Goal: Navigation & Orientation: Find specific page/section

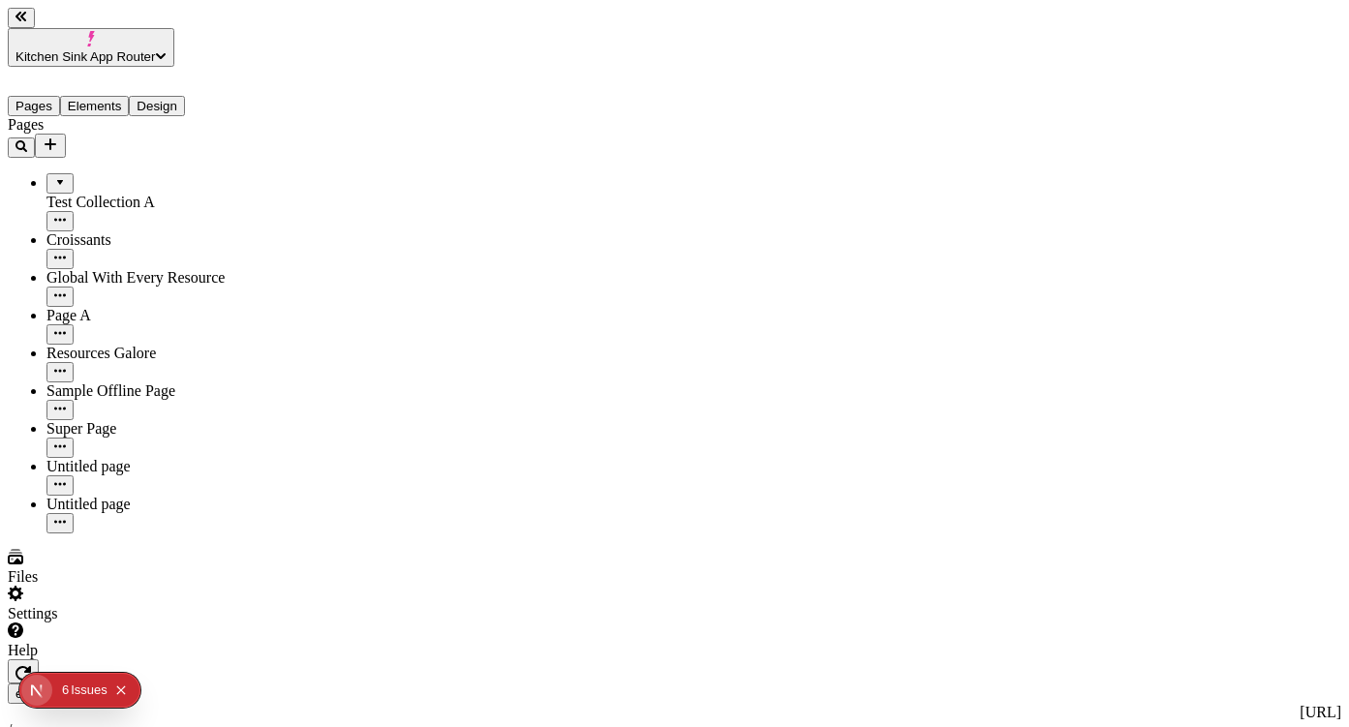
click at [72, 698] on div "Issue s" at bounding box center [89, 690] width 37 height 35
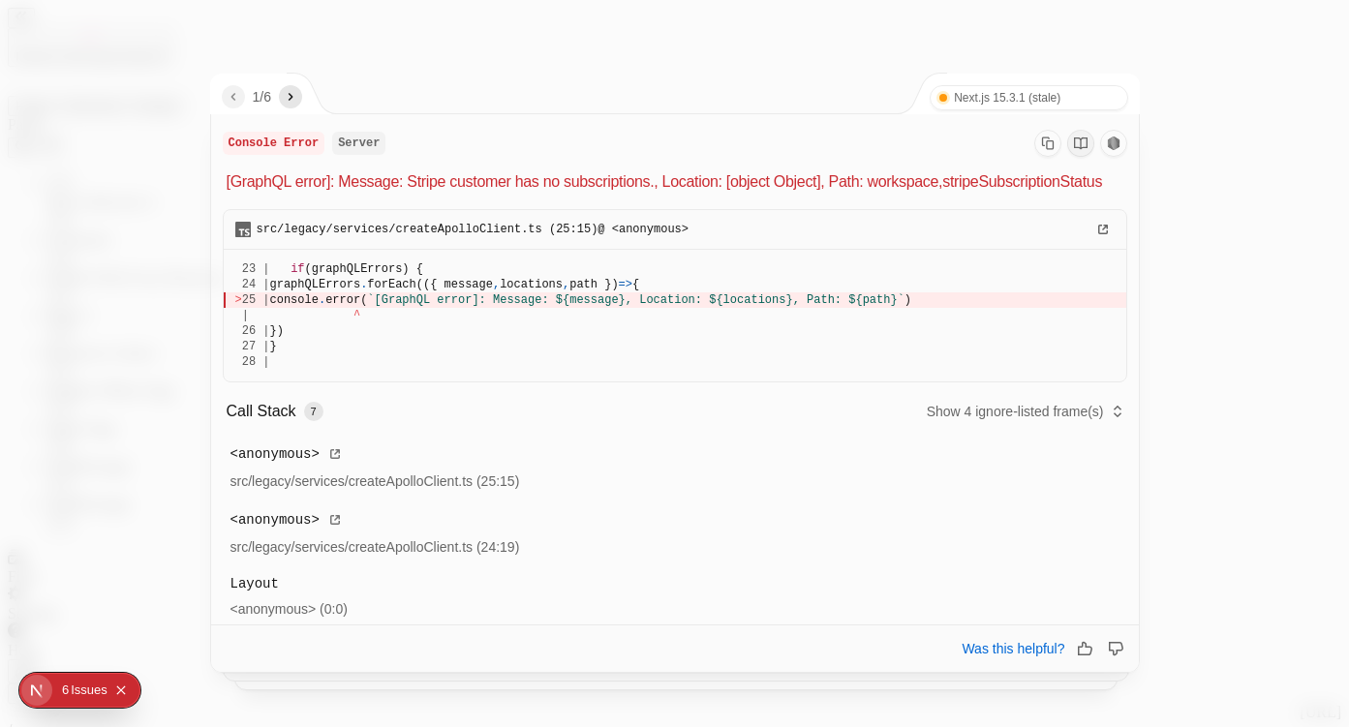
click at [298, 98] on icon "next" at bounding box center [290, 96] width 15 height 15
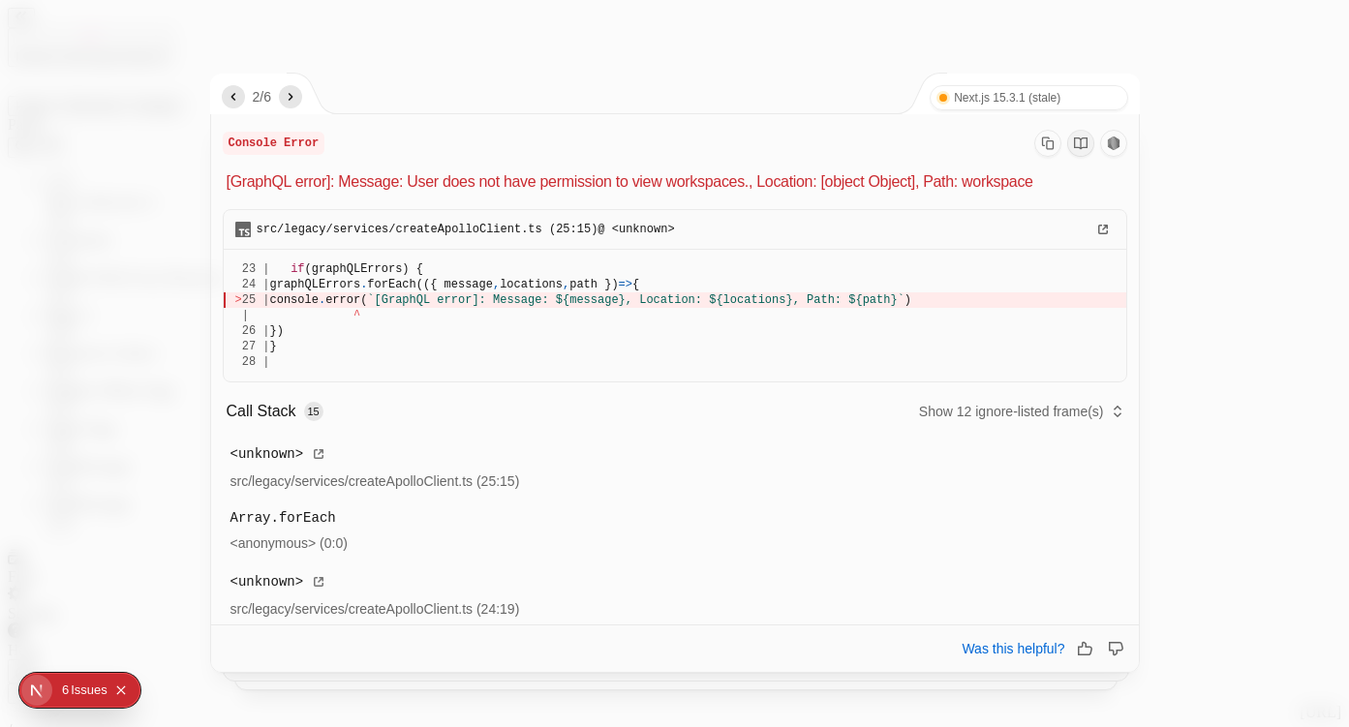
click at [298, 96] on icon "next" at bounding box center [290, 96] width 15 height 15
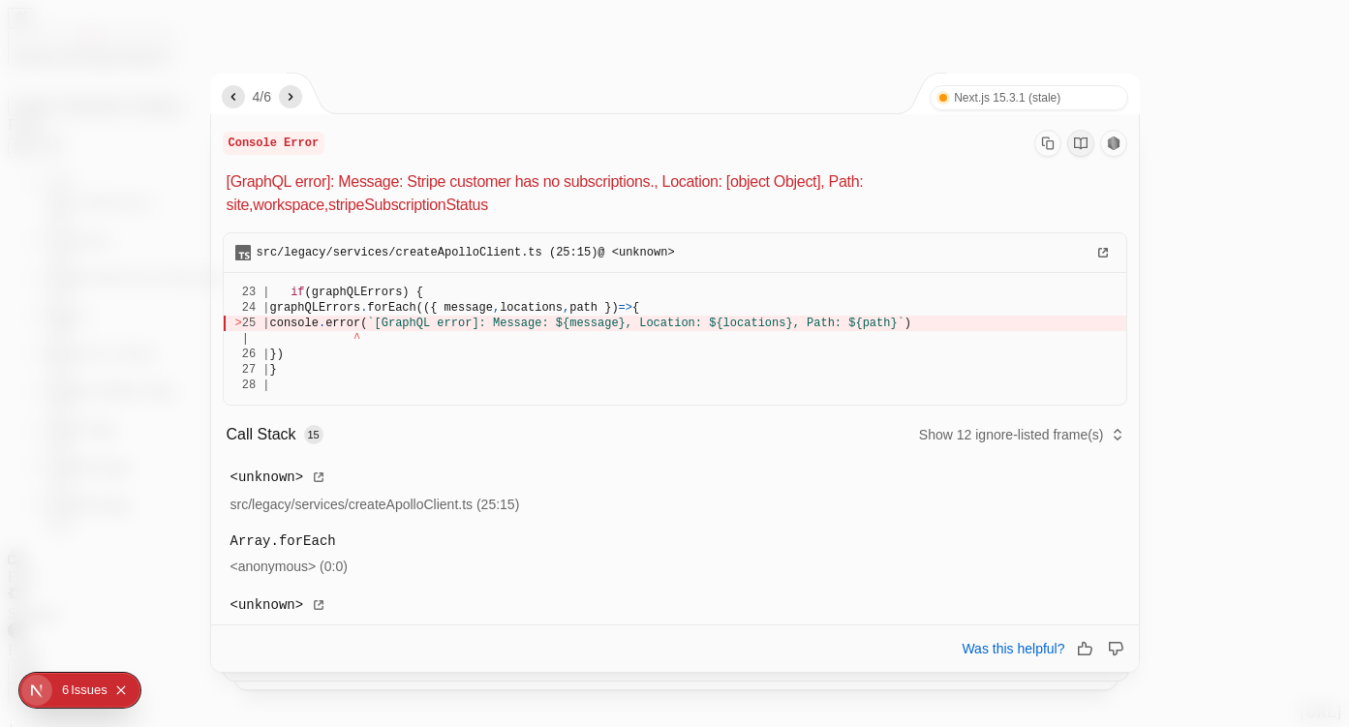
click at [298, 96] on icon "next" at bounding box center [290, 96] width 15 height 15
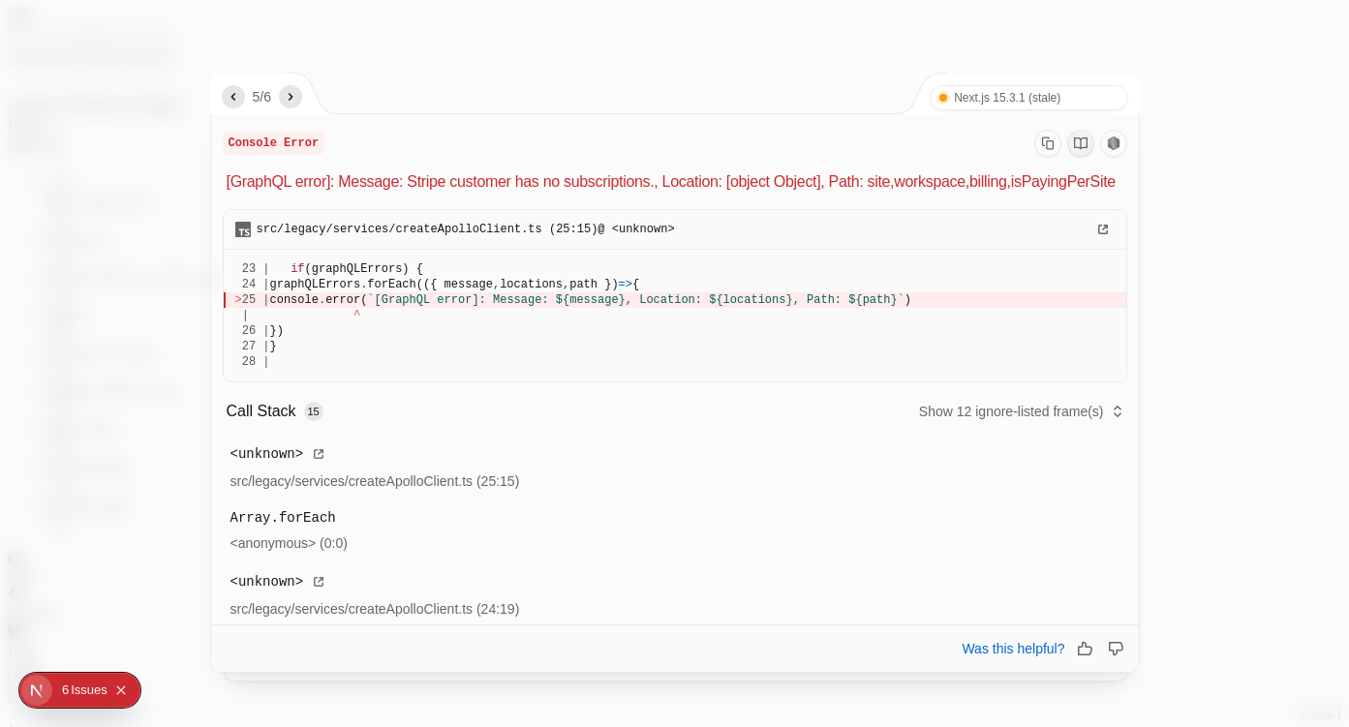
click at [789, 41] on div at bounding box center [674, 363] width 1349 height 727
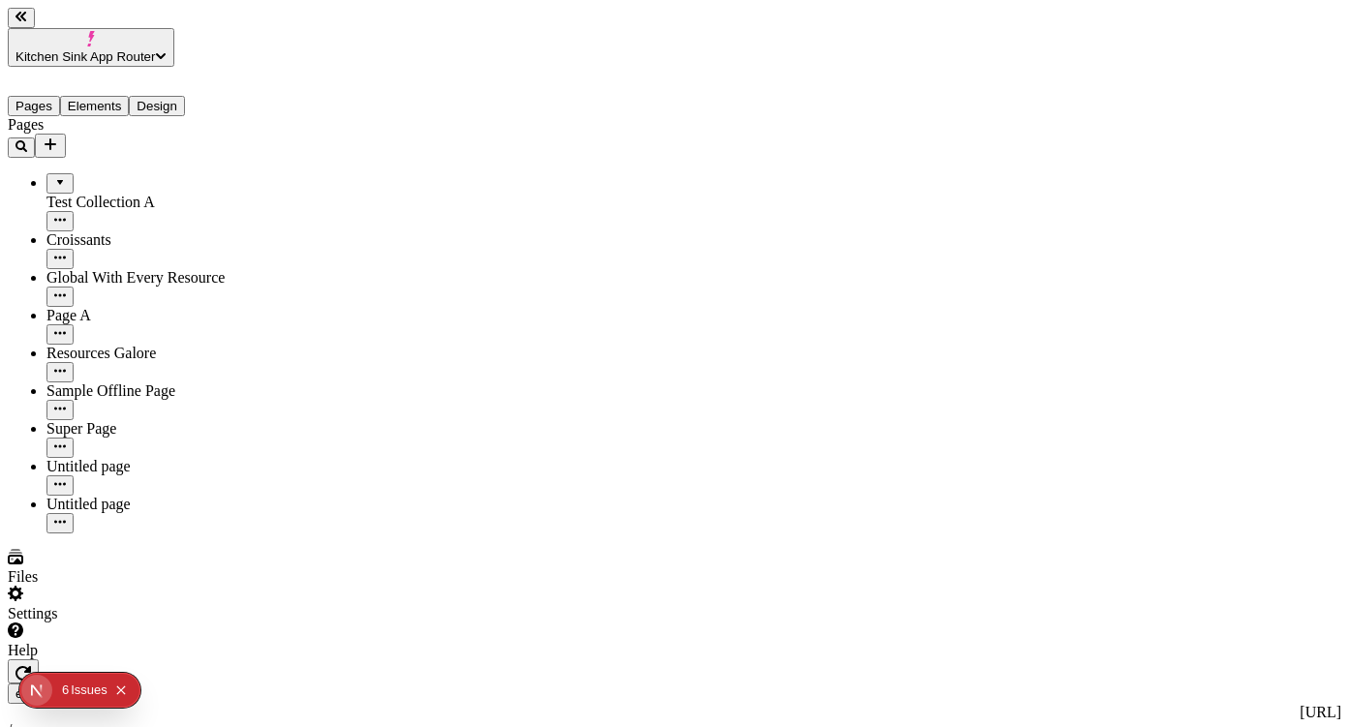
click at [173, 623] on div "Settings" at bounding box center [124, 604] width 232 height 37
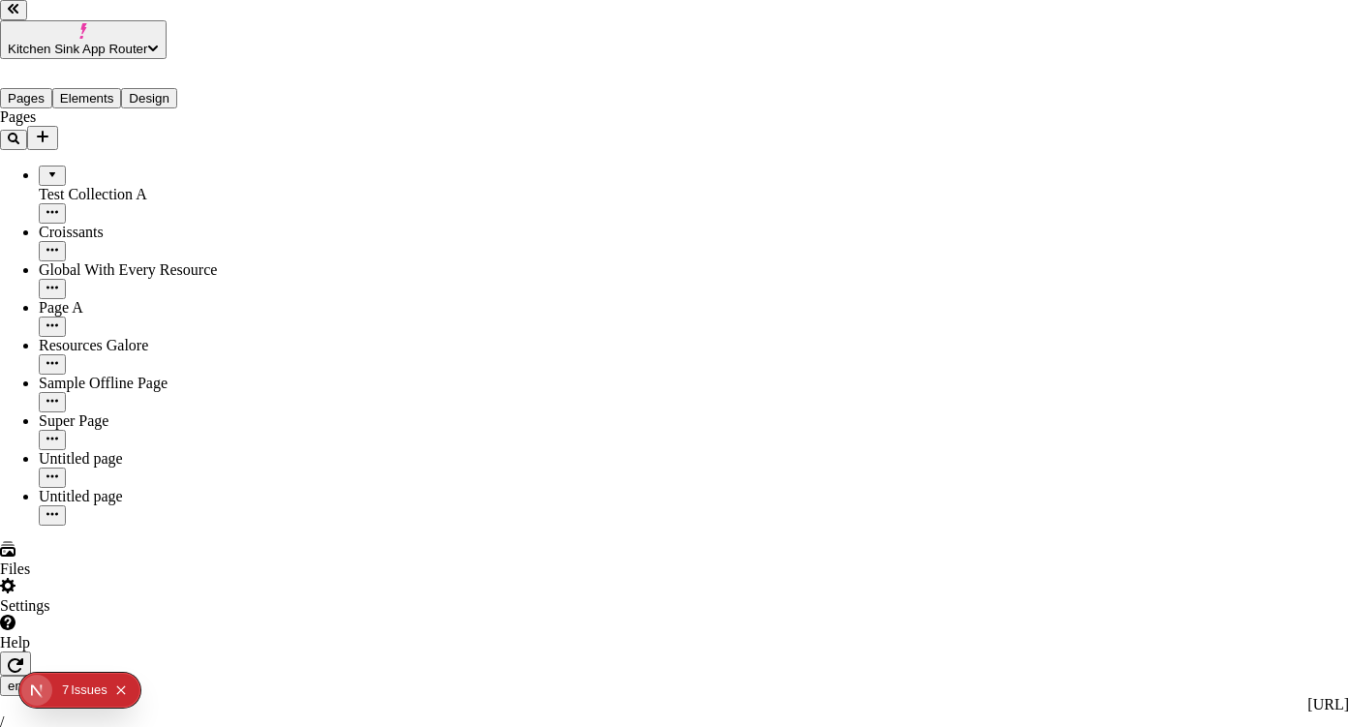
click at [65, 375] on div "Sample Offline Page" at bounding box center [136, 394] width 194 height 38
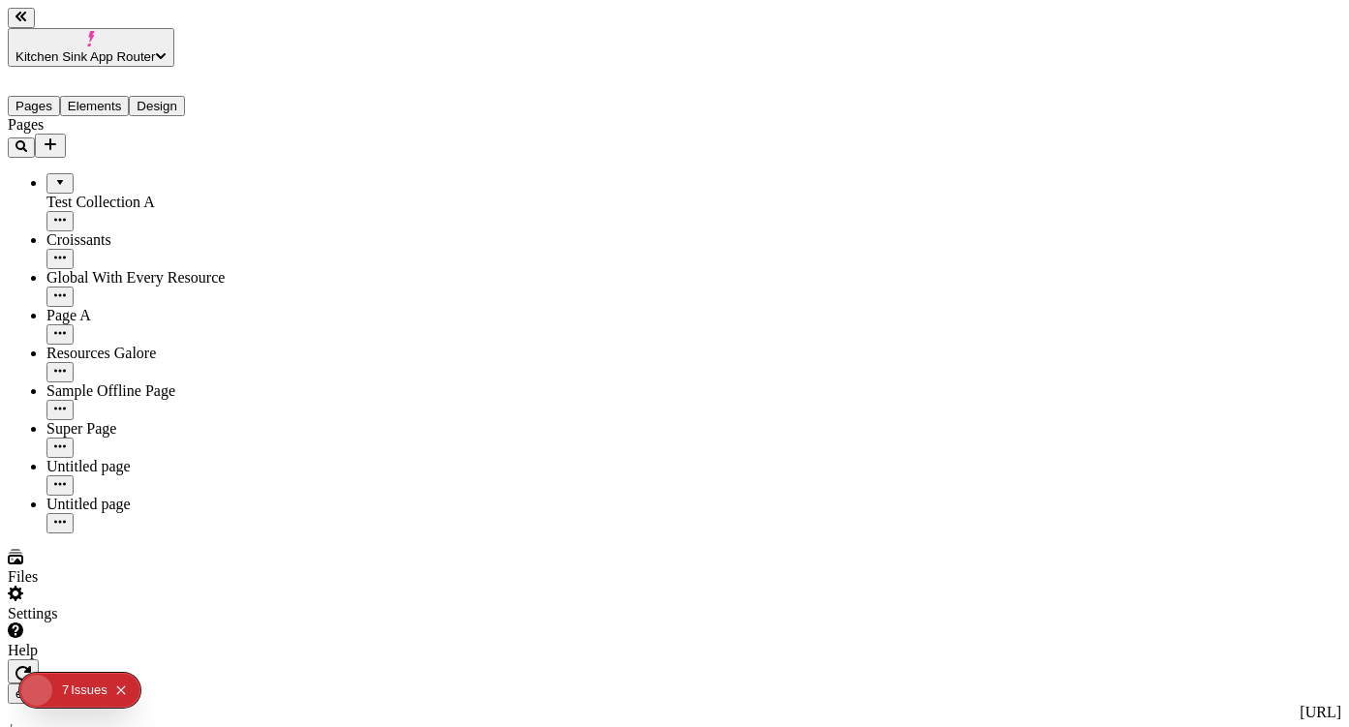
click at [97, 503] on div "Pages Test Collection A Croissants Global With Every Resource Page A Resources …" at bounding box center [124, 325] width 232 height 418
click at [194, 623] on div "Settings" at bounding box center [124, 604] width 232 height 37
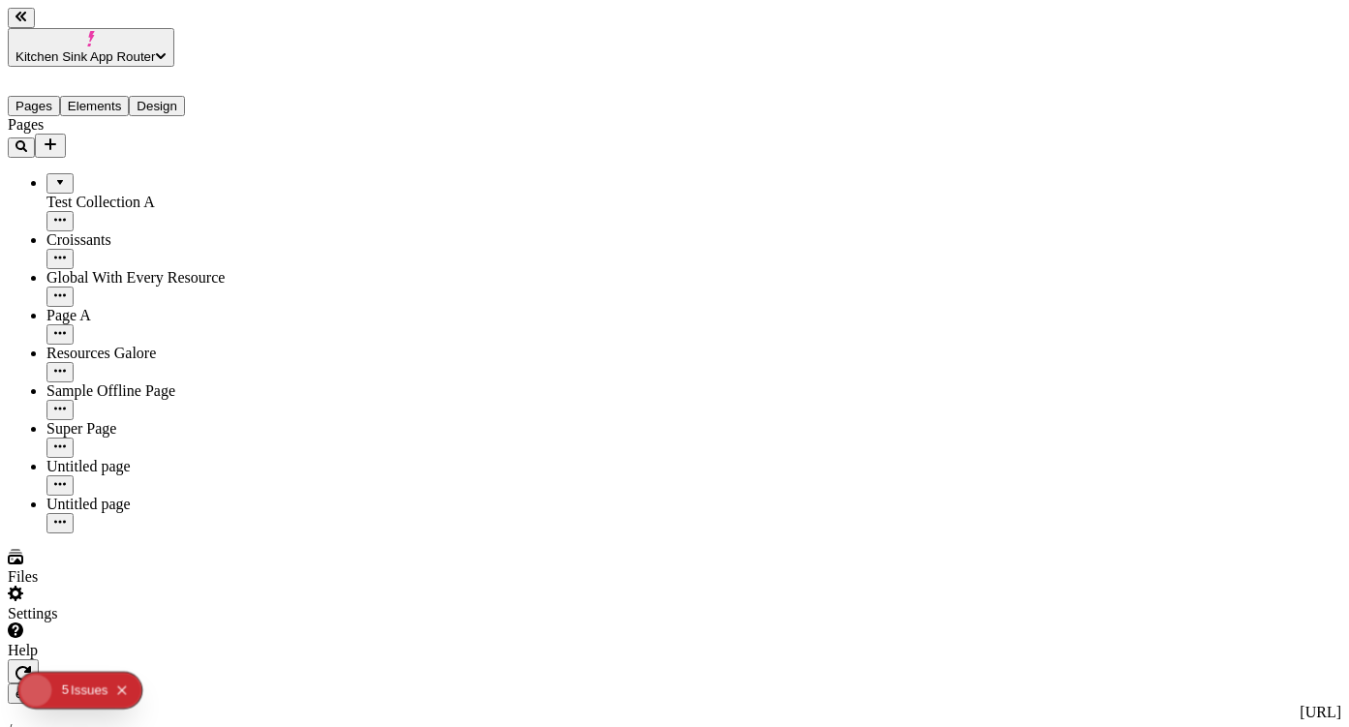
type input "/page-4"
click at [112, 232] on div "Croissants" at bounding box center [143, 240] width 194 height 17
click at [129, 689] on button "Collapse issues badge" at bounding box center [120, 690] width 23 height 23
click at [138, 660] on div "Help" at bounding box center [124, 641] width 232 height 37
click at [68, 623] on div "Settings" at bounding box center [124, 613] width 232 height 17
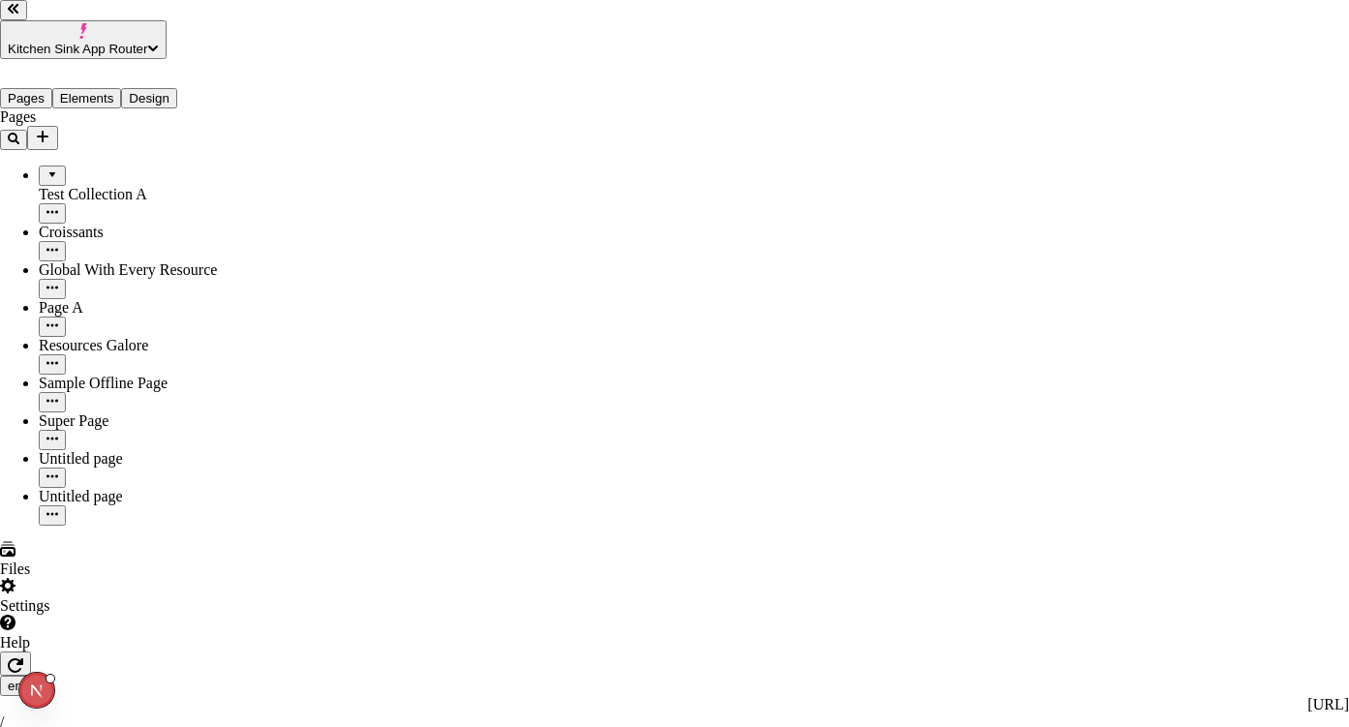
click at [147, 42] on span "Kitchen Sink App Router" at bounding box center [77, 49] width 139 height 15
